Goal: Task Accomplishment & Management: Manage account settings

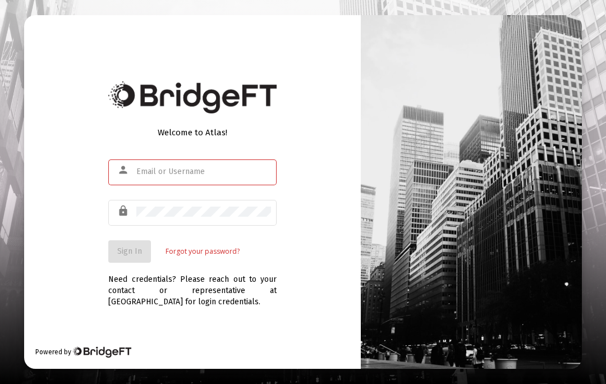
scroll to position [49, 0]
click at [141, 167] on input "text" at bounding box center [203, 171] width 135 height 9
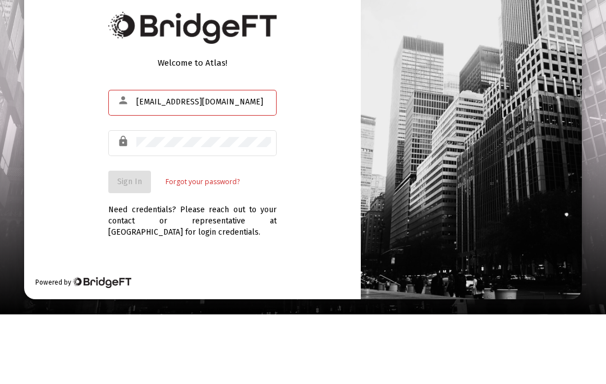
type input "[EMAIL_ADDRESS][DOMAIN_NAME]"
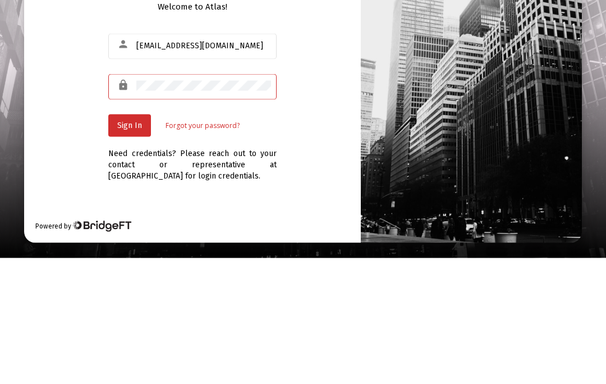
click at [131, 246] on span "Sign In" at bounding box center [129, 251] width 25 height 10
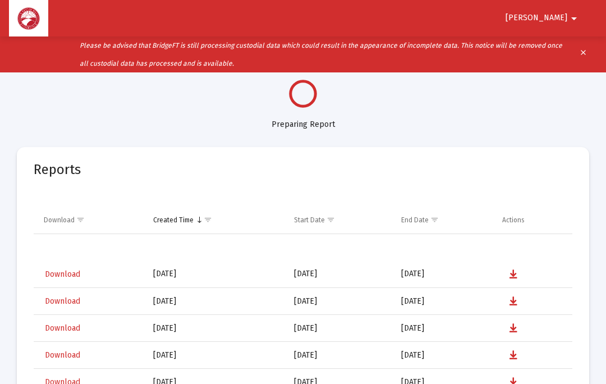
select select "View all"
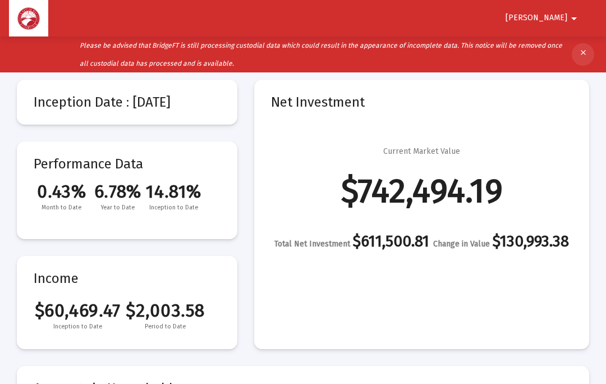
click at [581, 50] on mat-icon "clear" at bounding box center [583, 54] width 8 height 17
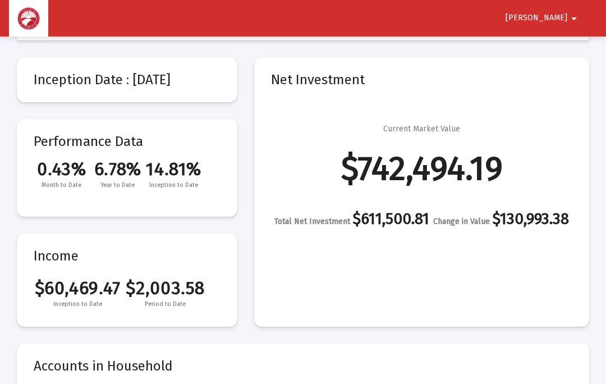
click at [579, 17] on mat-icon "arrow_drop_down" at bounding box center [573, 18] width 13 height 22
click at [567, 53] on button "Logout" at bounding box center [565, 47] width 63 height 27
